Goal: Task Accomplishment & Management: Manage account settings

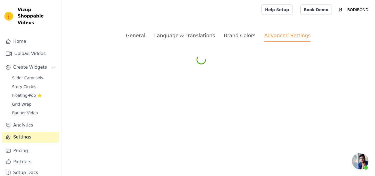
scroll to position [494, 0]
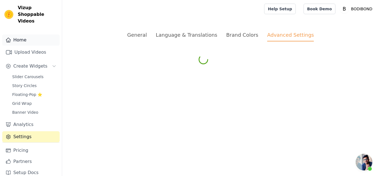
click at [16, 34] on link "Home" at bounding box center [31, 39] width 58 height 11
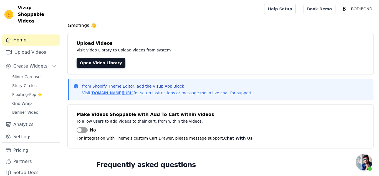
click at [16, 34] on link "Home" at bounding box center [31, 39] width 58 height 11
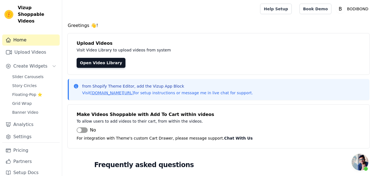
click at [16, 34] on link "Home" at bounding box center [31, 39] width 58 height 11
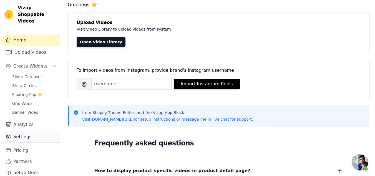
scroll to position [56, 0]
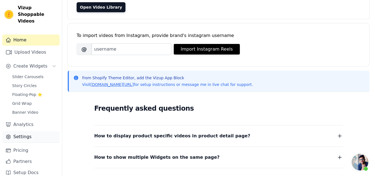
click at [23, 131] on link "Settings" at bounding box center [31, 136] width 58 height 11
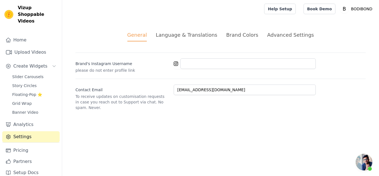
click at [277, 39] on li "Advanced Settings" at bounding box center [291, 36] width 47 height 10
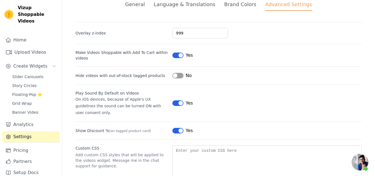
scroll to position [56, 0]
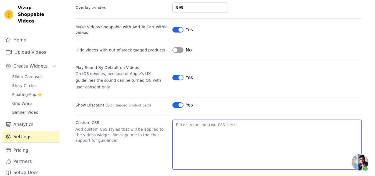
click at [225, 122] on textarea "Custom CSS" at bounding box center [267, 144] width 189 height 49
paste textarea ".vizup-app-container { .video-content-wrapper { /* Add thin pink border to vide…"
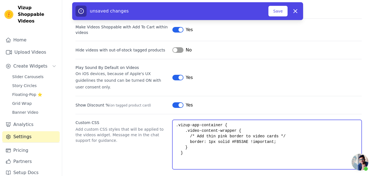
type textarea ".vizup-app-container { .video-content-wrapper { /* Add thin pink border to vide…"
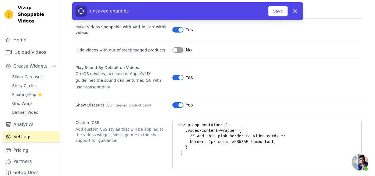
click at [279, 6] on div "unsaved changes Save Dismiss" at bounding box center [187, 11] width 231 height 18
click at [278, 11] on button "Save" at bounding box center [278, 11] width 19 height 11
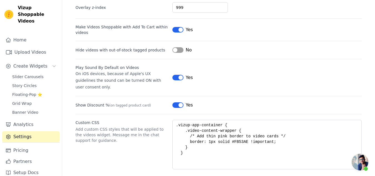
click at [358, 164] on span "Open chat" at bounding box center [360, 162] width 17 height 17
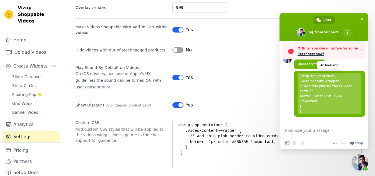
scroll to position [438, 0]
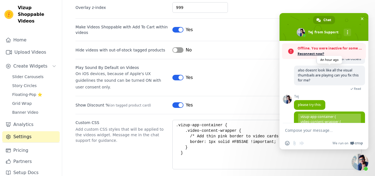
click at [313, 83] on span "also doesnt look like all the visual thumbails are playing can you fix this for…" at bounding box center [328, 75] width 61 height 15
copy span "also doesnt look like all the visual thumbails are playing can you fix this for…"
click at [302, 133] on form at bounding box center [318, 130] width 66 height 15
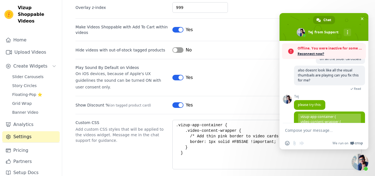
click at [303, 131] on textarea "Compose your message..." at bounding box center [318, 130] width 66 height 5
paste textarea "also doesnt look like all the visual thumbails are playing can you fix this for…"
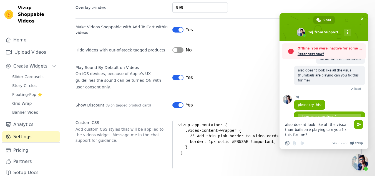
type textarea "also doesnt look like all the visual thumbails are playing can you fix this for…"
click at [352, 127] on div "also doesnt look like all the visual thumbails are playing can you fix this for…" at bounding box center [324, 127] width 89 height 21
click at [355, 123] on span "Send" at bounding box center [358, 124] width 9 height 9
click at [355, 124] on span "Send" at bounding box center [358, 124] width 9 height 9
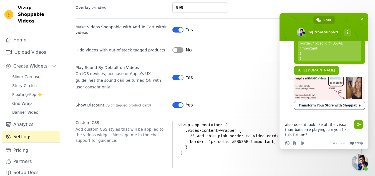
click at [360, 123] on span "Send" at bounding box center [359, 124] width 4 height 4
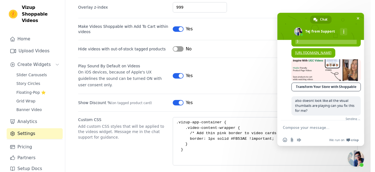
scroll to position [551, 0]
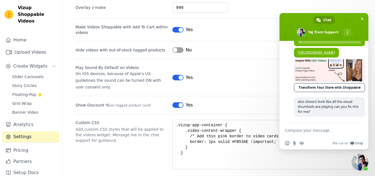
click at [207, 114] on div "Custom CSS Add custom CSS styles that will be applied to the videos widget. Mes…" at bounding box center [219, 141] width 286 height 55
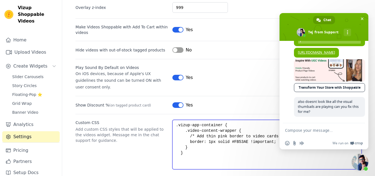
click at [209, 133] on textarea ".vizup-app-container { .video-content-wrapper { /* Add thin pink border to vide…" at bounding box center [267, 144] width 189 height 49
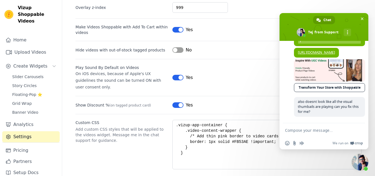
click at [363, 166] on span "Close chat" at bounding box center [360, 162] width 17 height 17
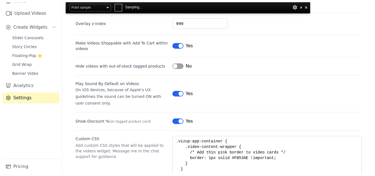
scroll to position [0, 0]
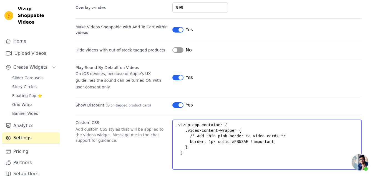
click at [203, 143] on textarea ".vizup-app-container { .video-content-wrapper { /* Add thin pink border to vide…" at bounding box center [267, 144] width 189 height 49
drag, startPoint x: 203, startPoint y: 143, endPoint x: 194, endPoint y: 144, distance: 9.3
click at [194, 144] on textarea ".vizup-app-container { .video-content-wrapper { /* Add thin pink border to vide…" at bounding box center [267, 144] width 189 height 49
click at [193, 148] on textarea ".vizup-app-container { .video-content-wrapper { /* Add thin pink border to vide…" at bounding box center [267, 144] width 189 height 49
drag, startPoint x: 199, startPoint y: 147, endPoint x: 137, endPoint y: 100, distance: 77.7
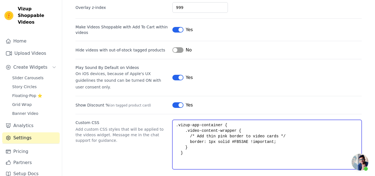
click at [137, 100] on div "Overlay z-index 999 Make Videos Shoppable with Add To Cart within videos Label …" at bounding box center [219, 82] width 286 height 173
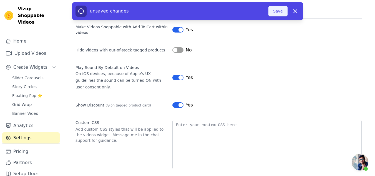
click at [278, 8] on button "Save" at bounding box center [278, 11] width 19 height 11
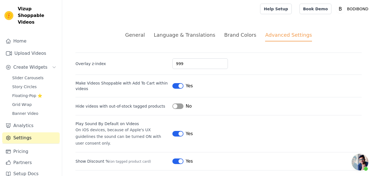
click at [363, 165] on span "Open chat" at bounding box center [360, 162] width 17 height 17
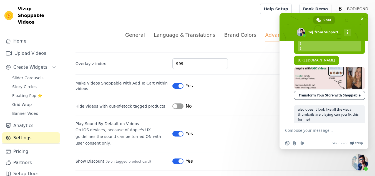
scroll to position [468, 0]
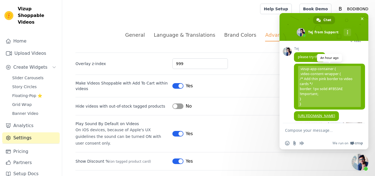
click at [313, 91] on span ".vizup-app-container { .video-content-wrapper { /* Add thin pink border to vide…" at bounding box center [329, 86] width 63 height 41
click at [303, 87] on span ".vizup-app-container { .video-content-wrapper { /* Add thin pink border to vide…" at bounding box center [329, 86] width 63 height 41
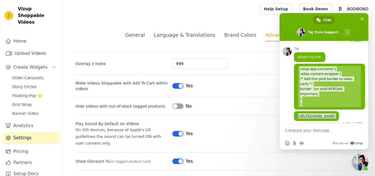
scroll to position [523, 0]
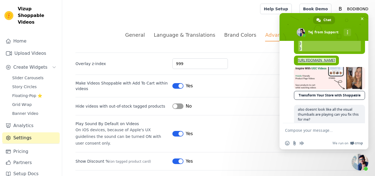
drag, startPoint x: 300, startPoint y: 84, endPoint x: 316, endPoint y: 66, distance: 24.6
click at [316, 51] on span ".vizup-app-container { .video-content-wrapper { /* Add thin pink border to vide…" at bounding box center [329, 30] width 63 height 41
copy span ".vizup-app-container { .video-content-wrapper { /* Add thin pink border to vide…"
click at [160, 20] on div "General Language & Translations Brand Colors Advanced Settings unsaved changes …" at bounding box center [218, 128] width 313 height 221
click at [361, 21] on span "Close chat" at bounding box center [362, 19] width 6 height 6
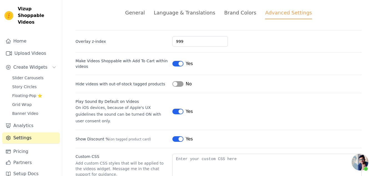
scroll to position [56, 0]
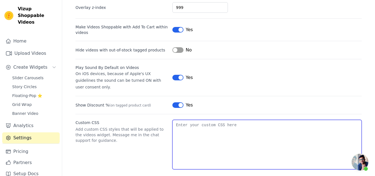
click at [232, 124] on textarea "Custom CSS" at bounding box center [267, 144] width 189 height 49
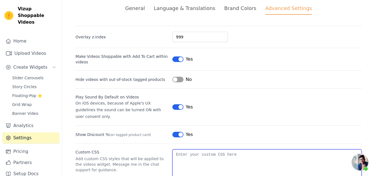
scroll to position [0, 0]
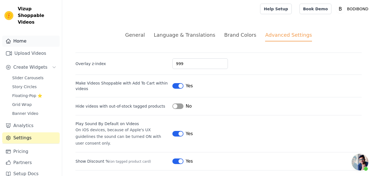
click at [24, 38] on link "Home" at bounding box center [31, 41] width 58 height 11
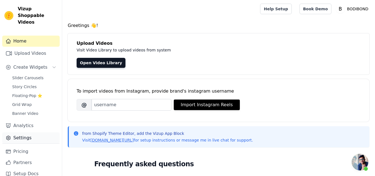
click at [25, 132] on link "Settings" at bounding box center [31, 137] width 58 height 11
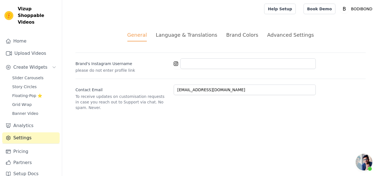
click at [279, 38] on div "Advanced Settings" at bounding box center [291, 35] width 47 height 8
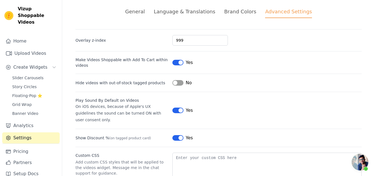
scroll to position [56, 0]
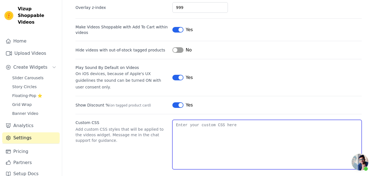
click at [194, 131] on textarea "Custom CSS" at bounding box center [267, 144] width 189 height 49
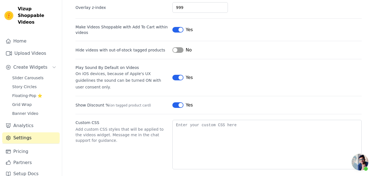
click at [149, 126] on p "Add custom CSS styles that will be applied to the videos widget. Message me in …" at bounding box center [122, 134] width 93 height 17
click at [33, 75] on span "Slider Carousels" at bounding box center [27, 78] width 31 height 6
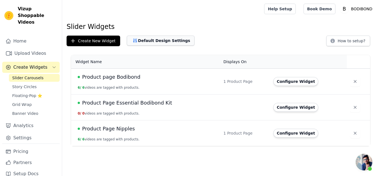
click at [156, 41] on button "Default Design Settings" at bounding box center [161, 41] width 68 height 10
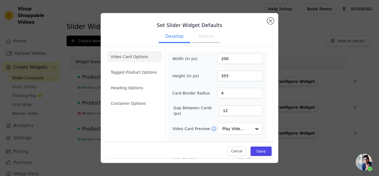
click at [204, 38] on button "Mobile" at bounding box center [207, 37] width 28 height 12
click at [171, 39] on button "Desktop" at bounding box center [175, 37] width 32 height 12
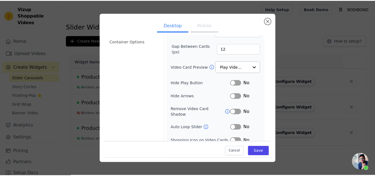
scroll to position [49, 0]
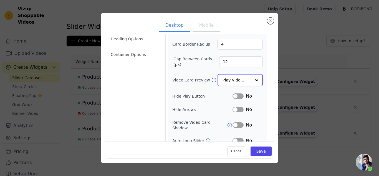
click at [241, 76] on input "Video Card Preview" at bounding box center [237, 79] width 29 height 11
click at [269, 21] on button "Close modal" at bounding box center [271, 21] width 7 height 7
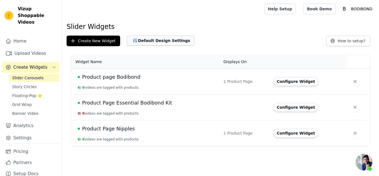
click at [135, 36] on button "Default Design Settings" at bounding box center [161, 41] width 68 height 10
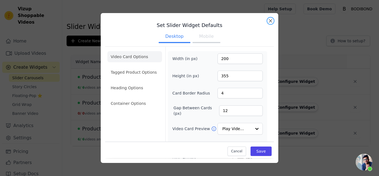
click at [272, 21] on button "Close modal" at bounding box center [271, 21] width 7 height 7
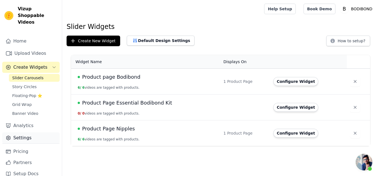
click at [21, 132] on link "Settings" at bounding box center [31, 137] width 58 height 11
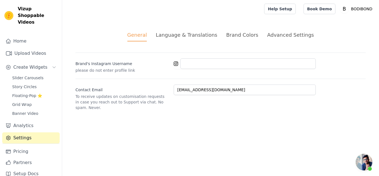
click at [286, 29] on div "General Language & Translations Brand Colors Advanced Settings unsaved changes …" at bounding box center [220, 71] width 317 height 106
click at [288, 37] on div "Advanced Settings" at bounding box center [291, 35] width 47 height 8
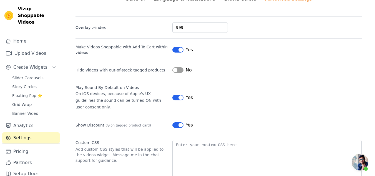
scroll to position [56, 0]
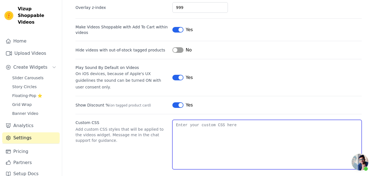
click at [202, 131] on textarea "Custom CSS" at bounding box center [267, 144] width 189 height 49
paste textarea ".vizup-app-container { .video-content-wrapper { /* Add thin pink border to vide…"
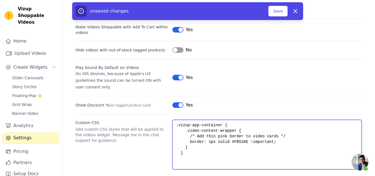
click at [207, 135] on textarea ".vizup-app-container { .video-content-wrapper { /* Add thin pink border to vide…" at bounding box center [267, 144] width 189 height 49
type textarea ".vizup-app-container { .video-content-wrapper { /* Add thin pink border to vide…"
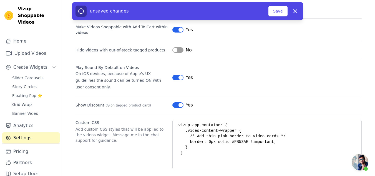
click at [268, 3] on div "unsaved changes Save Dismiss" at bounding box center [187, 11] width 231 height 18
click at [282, 17] on div "unsaved changes Save Dismiss" at bounding box center [187, 11] width 231 height 18
click at [279, 15] on button "Save" at bounding box center [278, 11] width 19 height 11
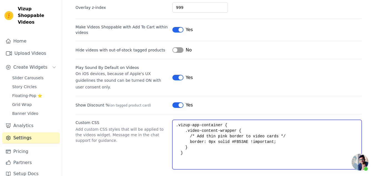
click at [209, 136] on textarea ".vizup-app-container { .video-content-wrapper { /* Add thin pink border to vide…" at bounding box center [267, 144] width 189 height 49
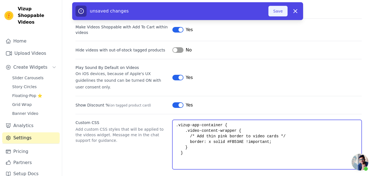
type textarea ".vizup-app-container { .video-content-wrapper { /* Add thin pink border to vide…"
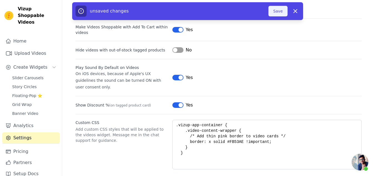
click at [277, 8] on button "Save" at bounding box center [278, 11] width 19 height 11
